Goal: Find specific page/section: Find specific page/section

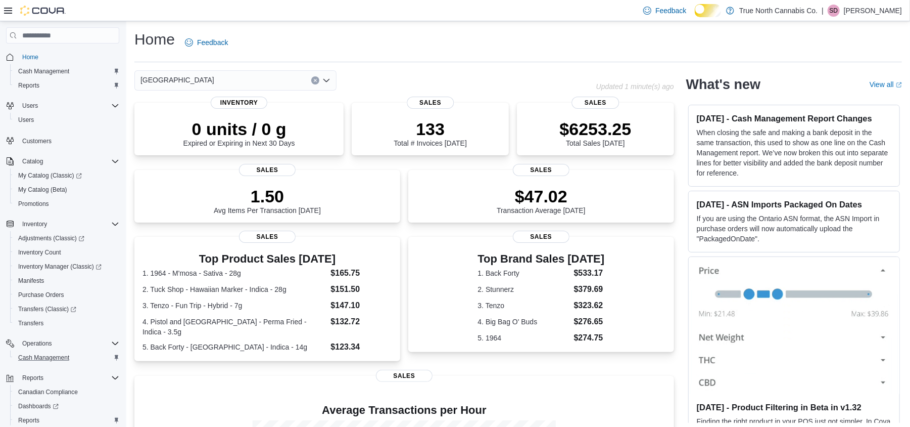
click at [106, 362] on div "Cash Management" at bounding box center [66, 357] width 105 height 12
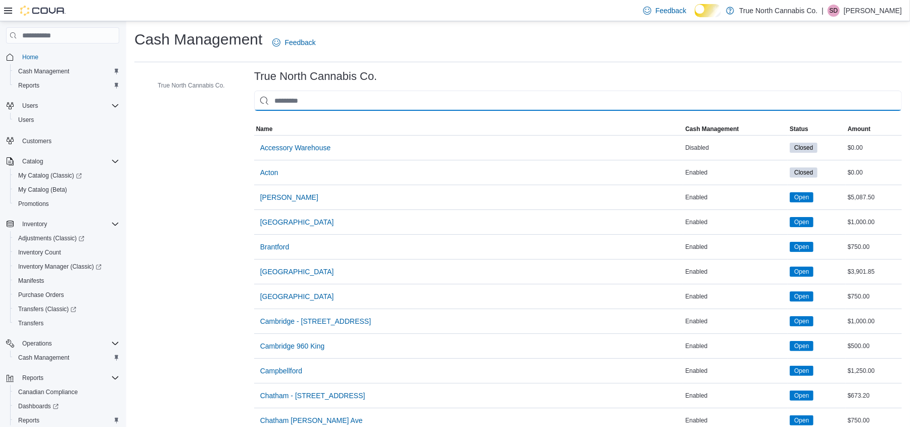
click at [365, 111] on input "This is a search bar. As you type, the results lower in the page will automatic…" at bounding box center [578, 100] width 648 height 20
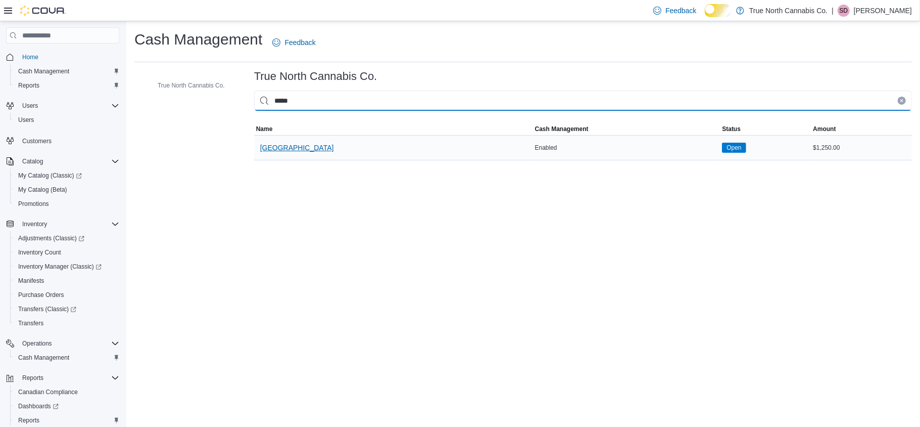
type input "*****"
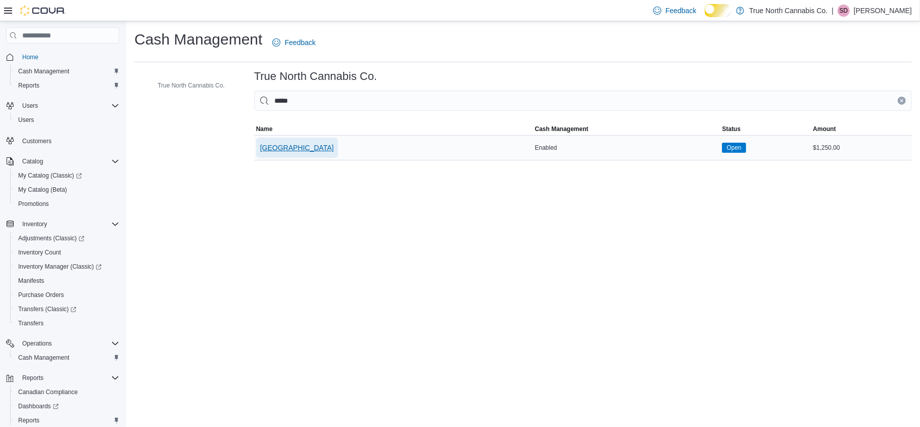
click at [318, 150] on span "[GEOGRAPHIC_DATA]" at bounding box center [297, 147] width 74 height 20
